Goal: Navigation & Orientation: Understand site structure

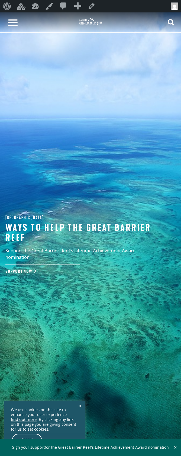
click at [12, 23] on button at bounding box center [13, 22] width 20 height 20
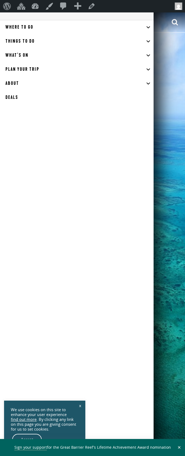
click at [39, 81] on link "About" at bounding box center [76, 83] width 153 height 14
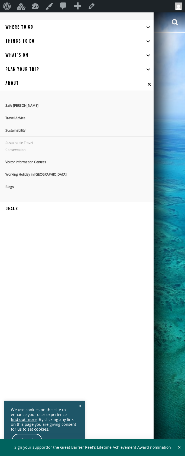
click at [30, 80] on link "About" at bounding box center [76, 83] width 153 height 14
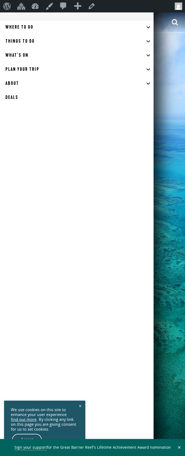
click at [31, 71] on span "Plan Your Trip" at bounding box center [22, 69] width 34 height 6
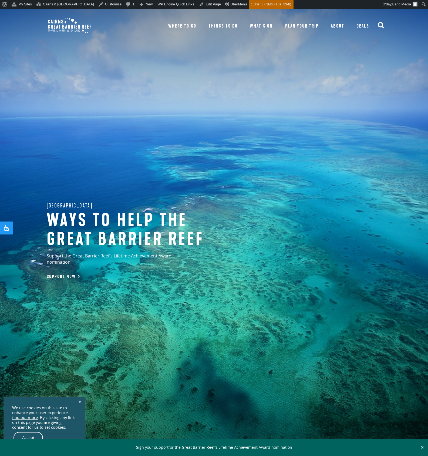
click at [185, 23] on link "Where To Go" at bounding box center [183, 26] width 40 height 35
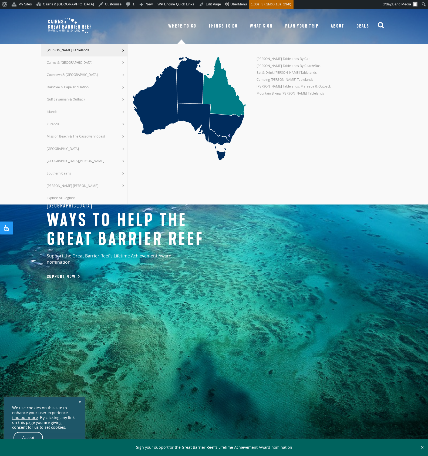
click at [234, 24] on span "Things To Do" at bounding box center [223, 26] width 29 height 6
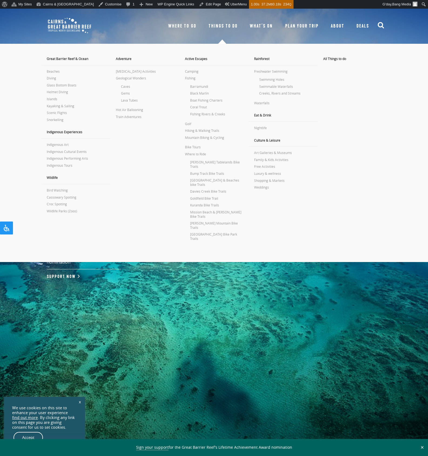
click at [268, 24] on span "What’s On" at bounding box center [261, 26] width 23 height 6
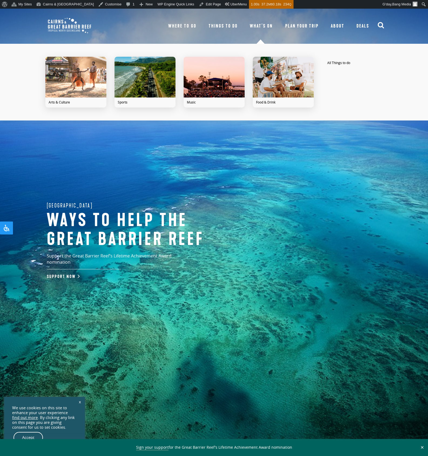
click at [295, 22] on link "Plan Your Trip" at bounding box center [303, 26] width 46 height 35
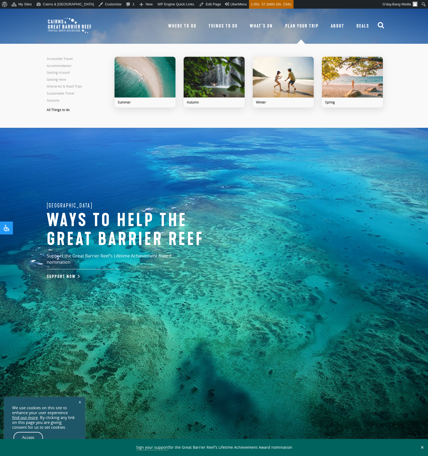
click at [222, 25] on span "Things To Do" at bounding box center [223, 26] width 29 height 6
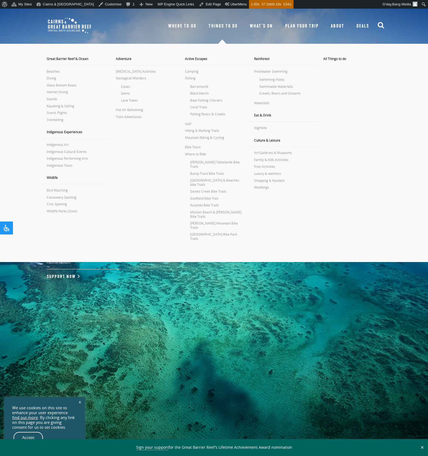
click at [193, 25] on span "Where To Go" at bounding box center [182, 26] width 28 height 6
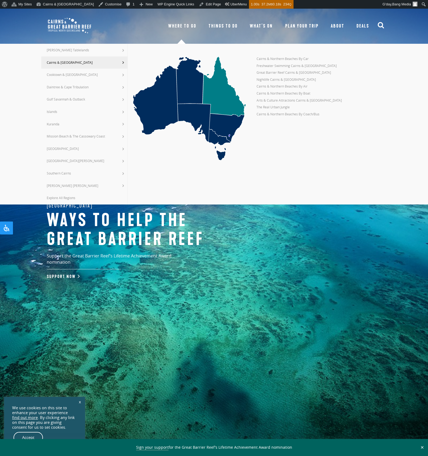
click at [229, 21] on link "Things To Do" at bounding box center [223, 26] width 41 height 35
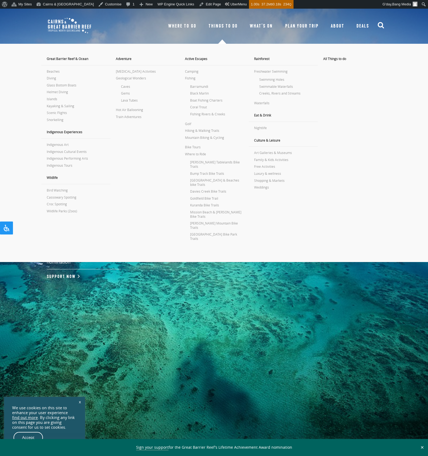
click at [260, 24] on span "What’s On" at bounding box center [261, 26] width 23 height 6
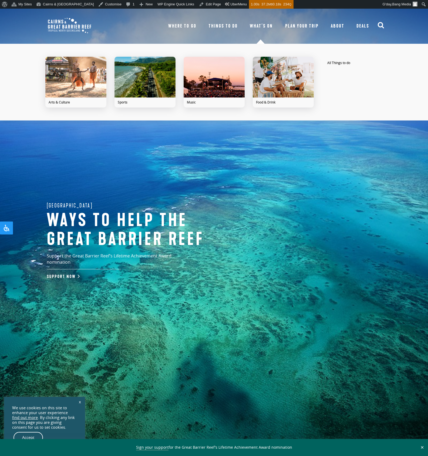
click at [192, 25] on span "Where To Go" at bounding box center [182, 26] width 28 height 6
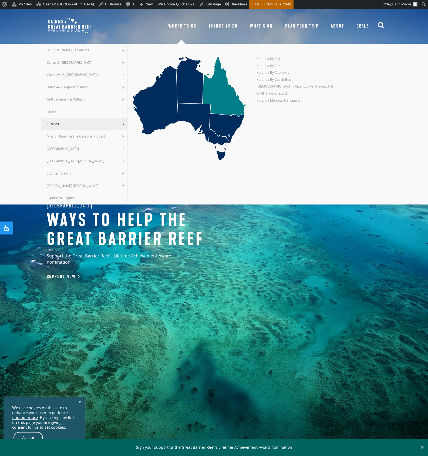
click at [232, 28] on span "Things To Do" at bounding box center [223, 26] width 29 height 6
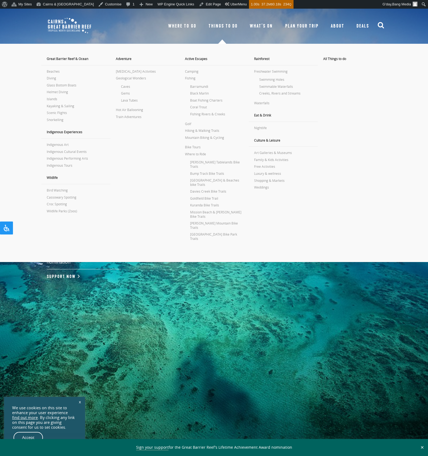
click at [254, 28] on span "What’s On" at bounding box center [261, 26] width 23 height 6
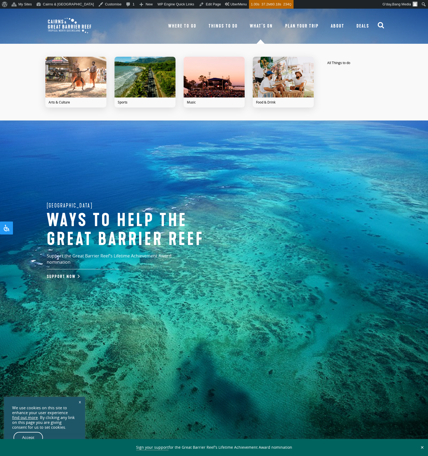
click at [299, 26] on span "Plan Your Trip" at bounding box center [302, 26] width 34 height 6
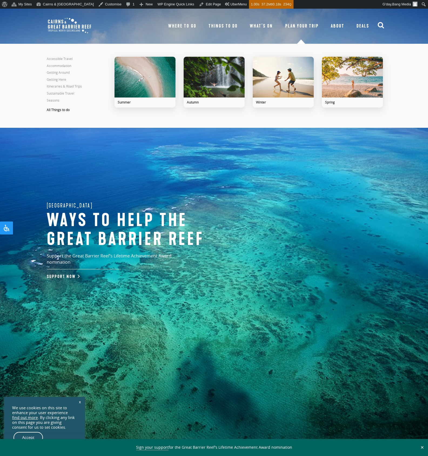
click at [339, 27] on span "About" at bounding box center [338, 26] width 14 height 6
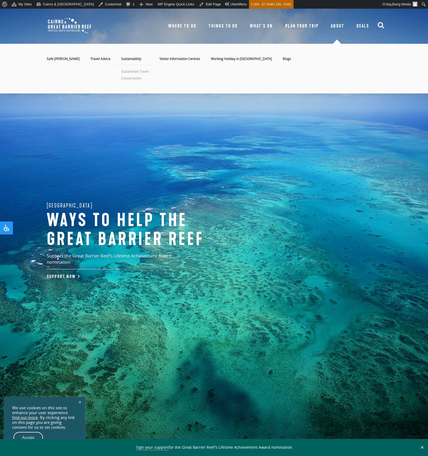
click at [178, 25] on span "Where To Go" at bounding box center [182, 26] width 28 height 6
